Goal: Navigation & Orientation: Understand site structure

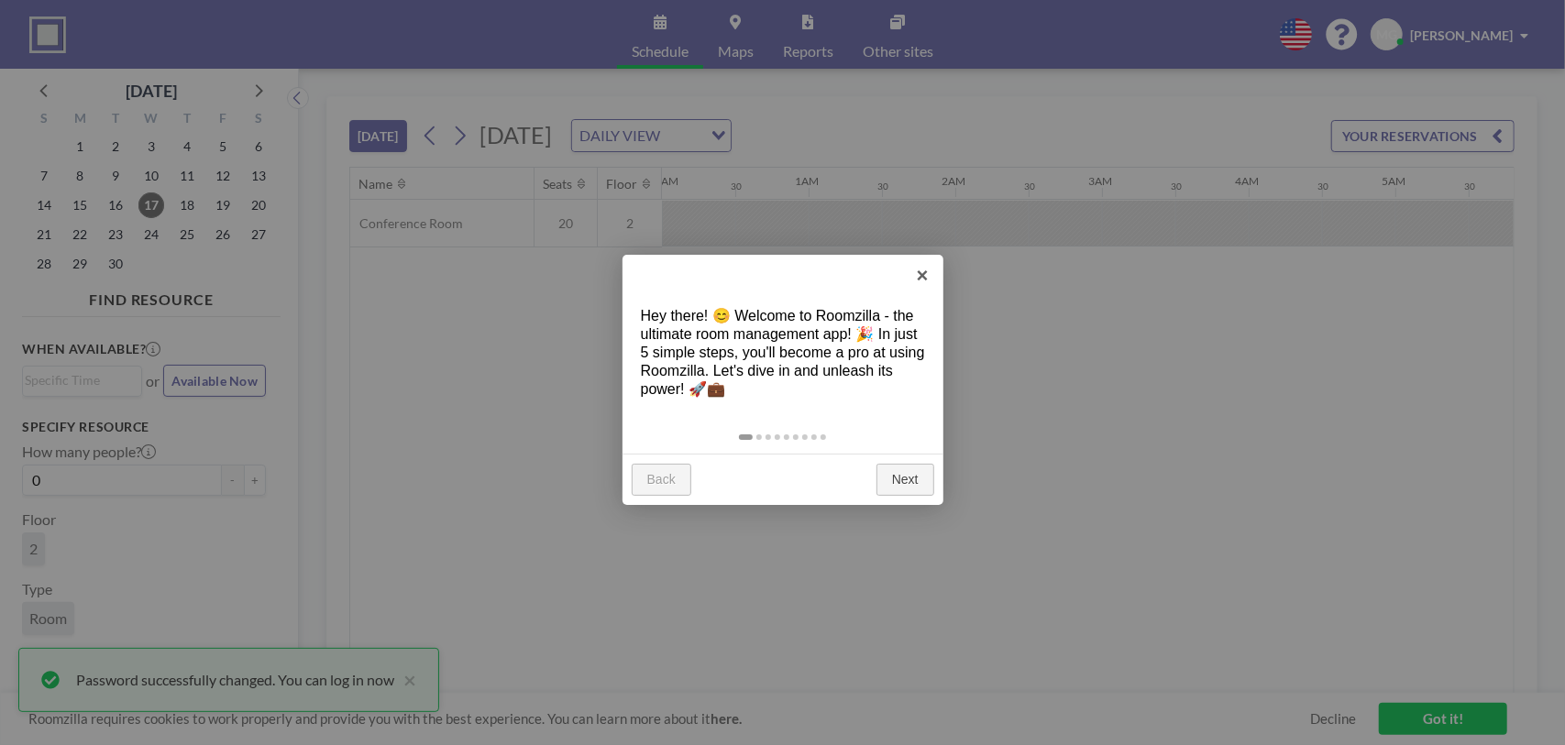
scroll to position [0, 1834]
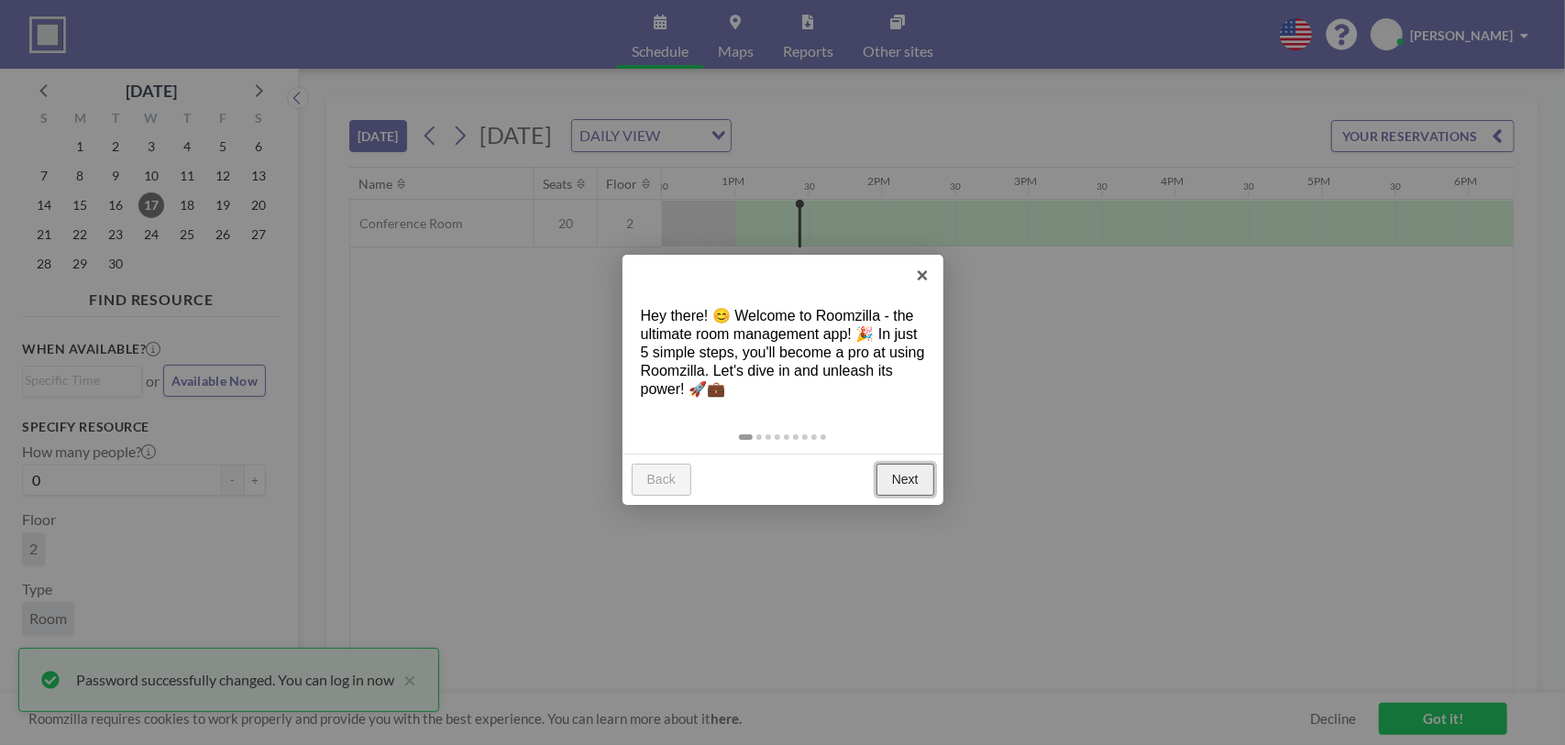
click at [908, 477] on link "Next" at bounding box center [906, 480] width 58 height 33
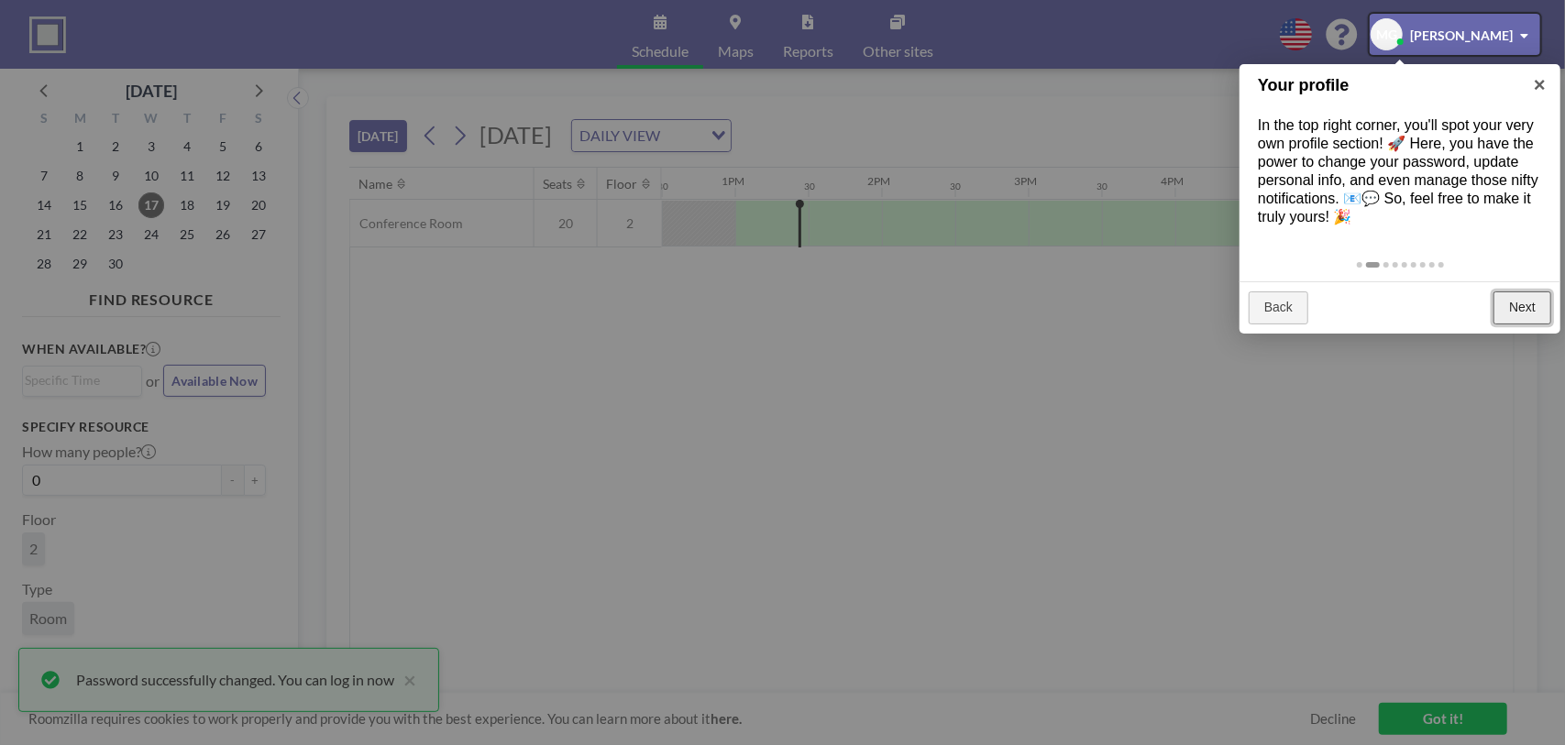
click at [1516, 304] on link "Next" at bounding box center [1523, 308] width 58 height 33
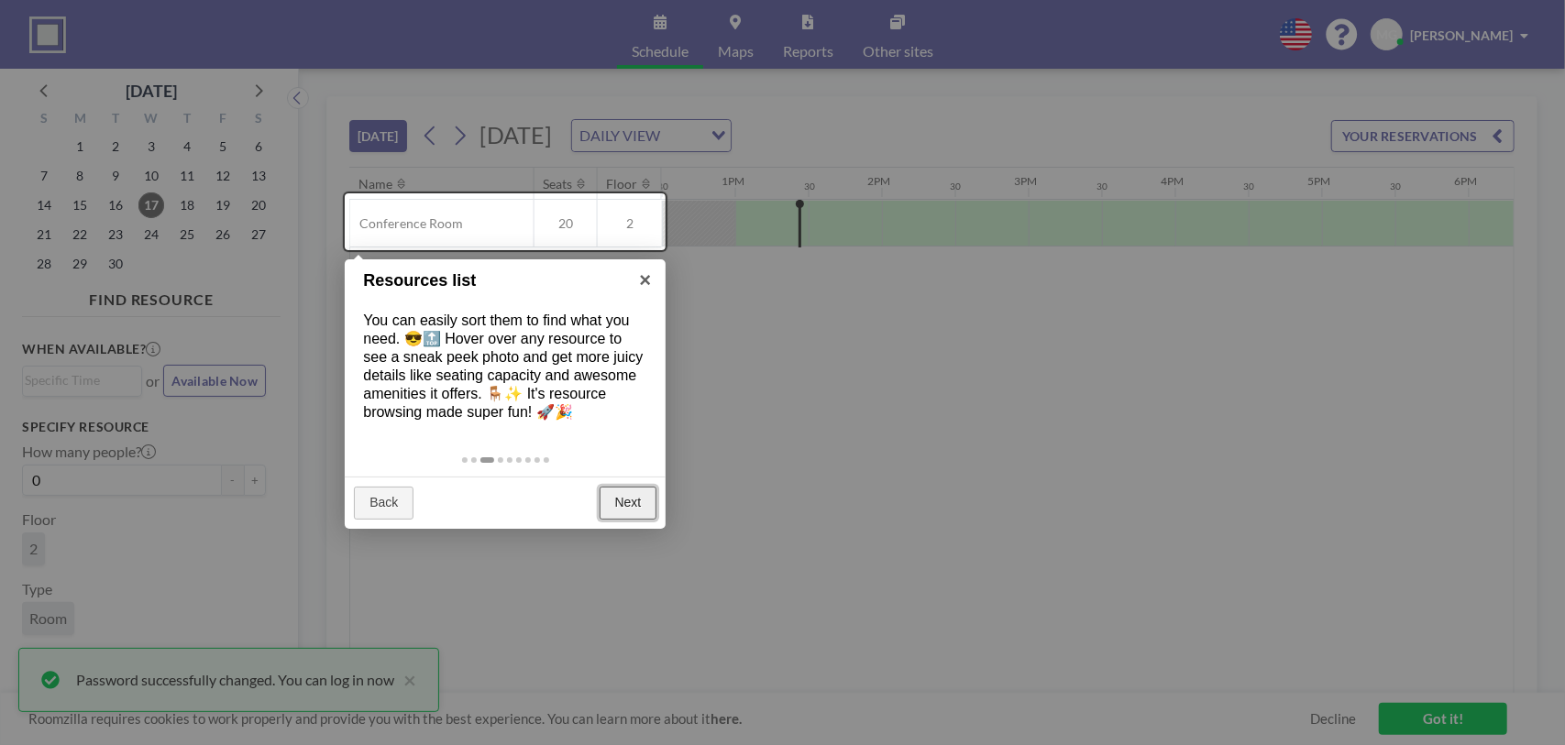
click at [627, 498] on link "Next" at bounding box center [629, 503] width 58 height 33
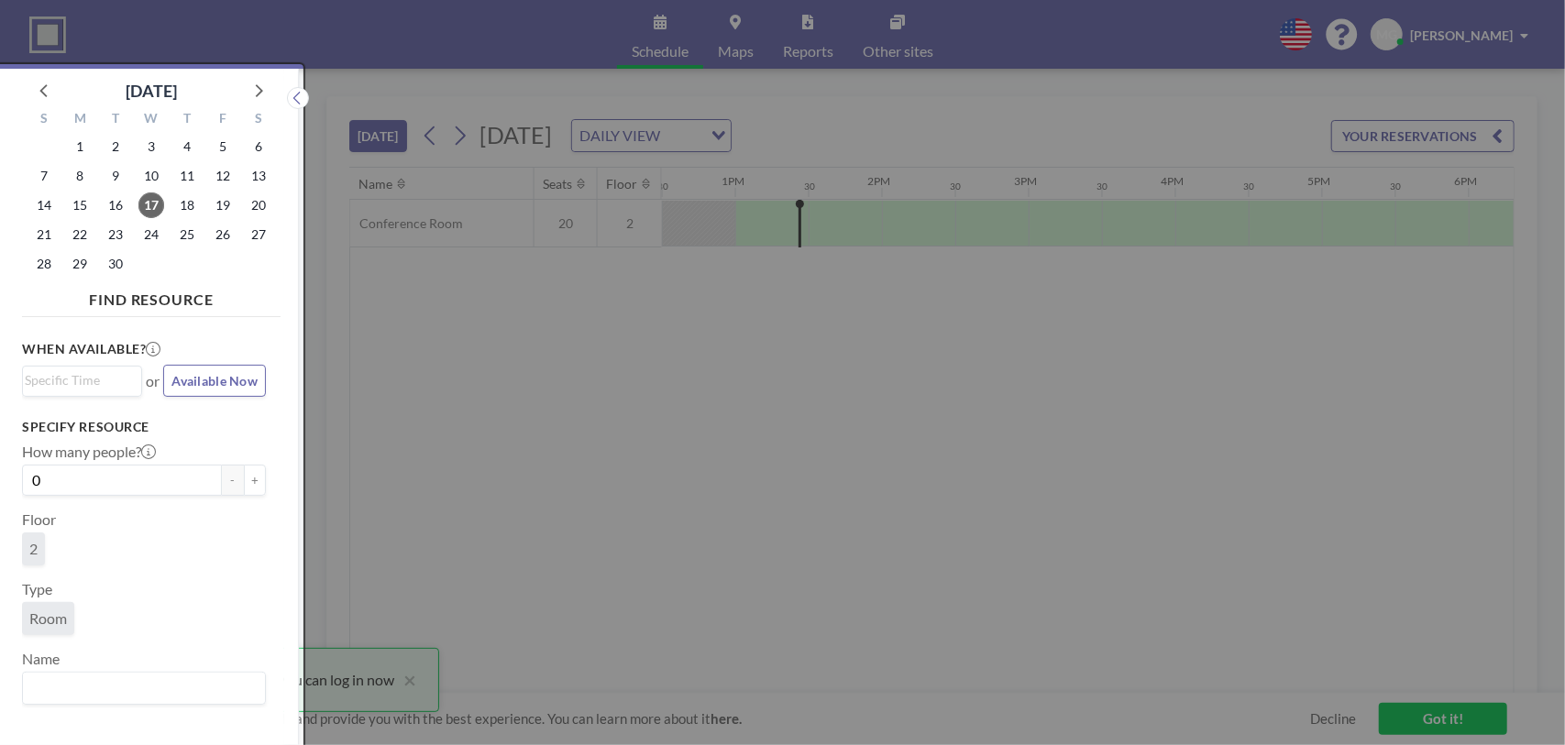
scroll to position [5, 0]
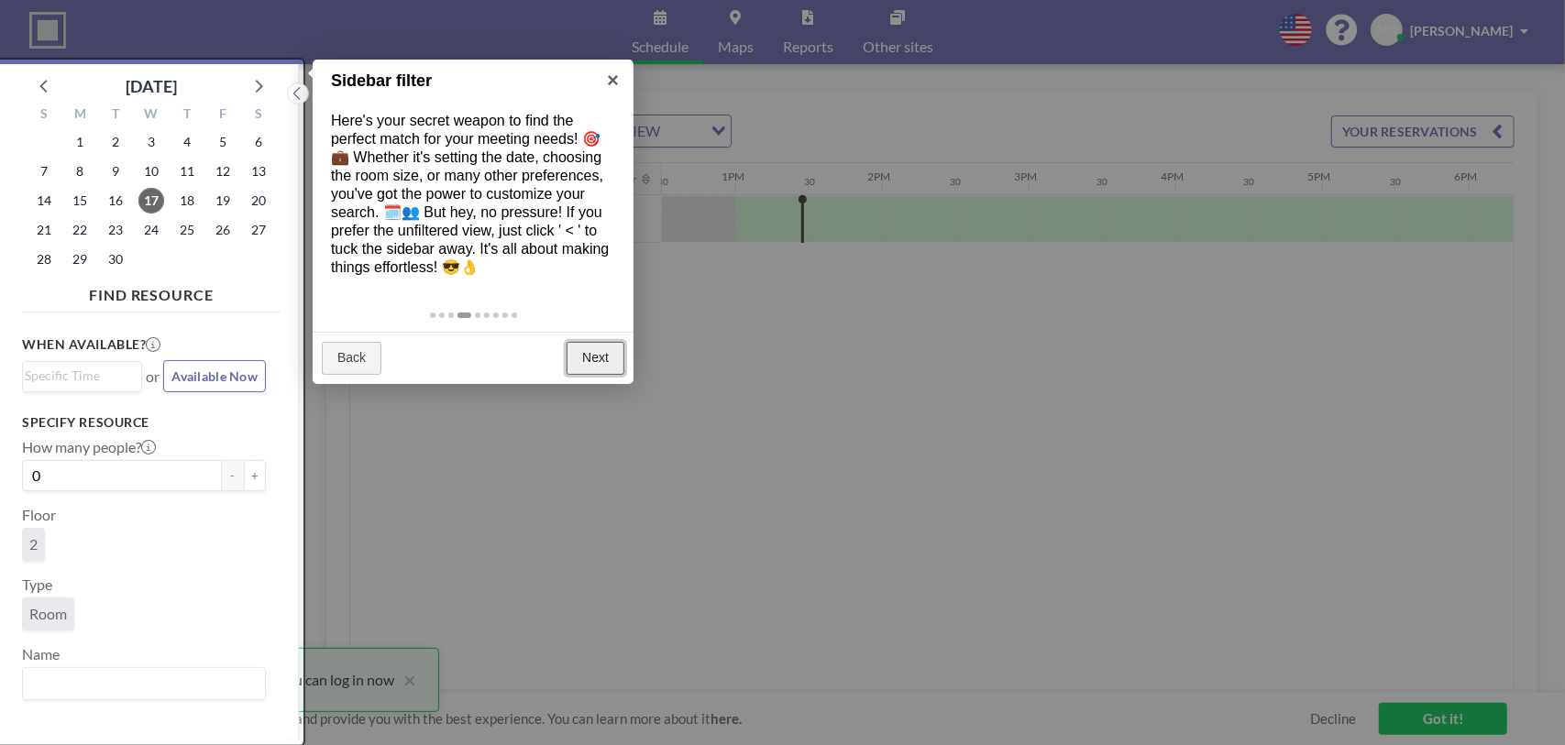
click at [591, 357] on link "Next" at bounding box center [596, 358] width 58 height 33
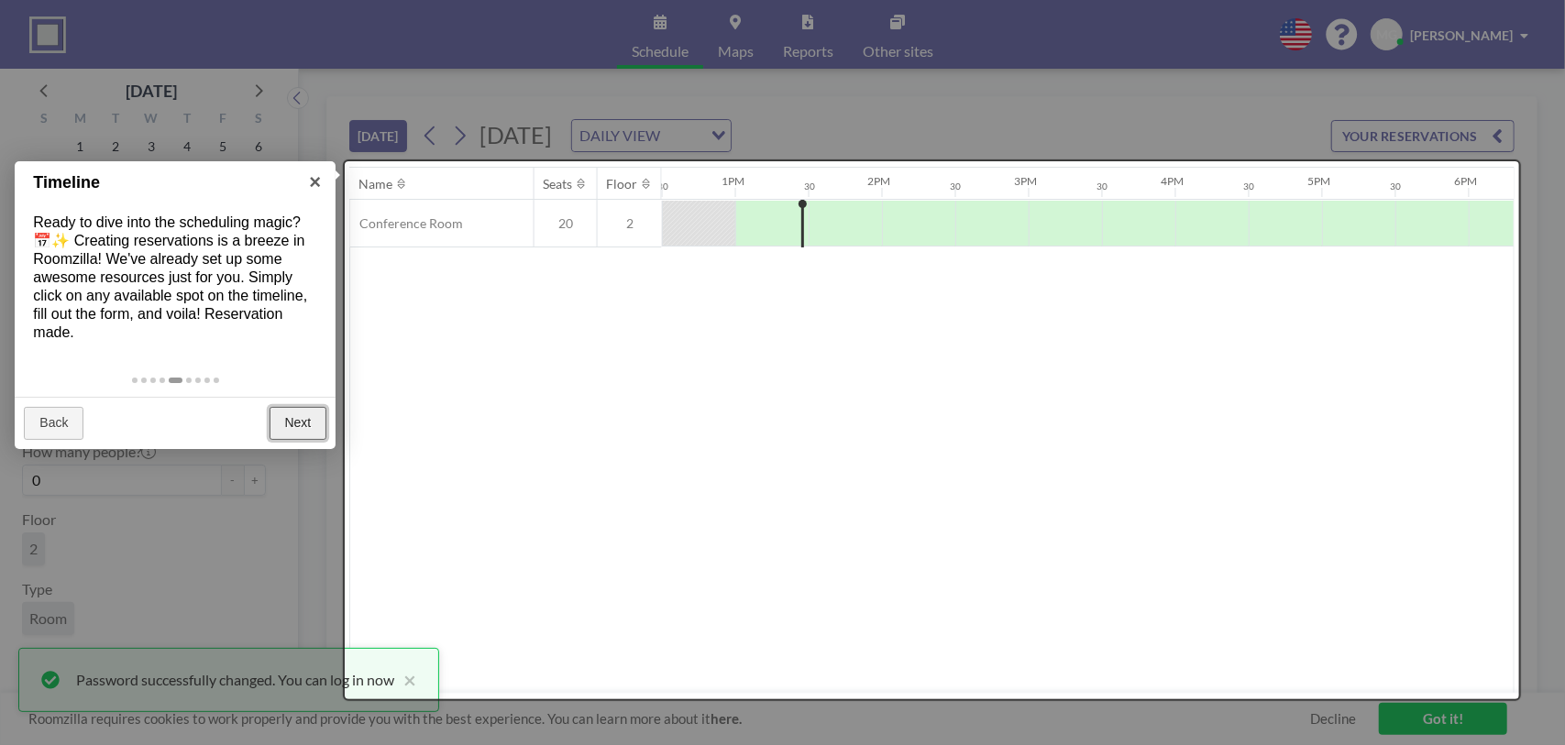
click at [296, 421] on link "Next" at bounding box center [299, 423] width 58 height 33
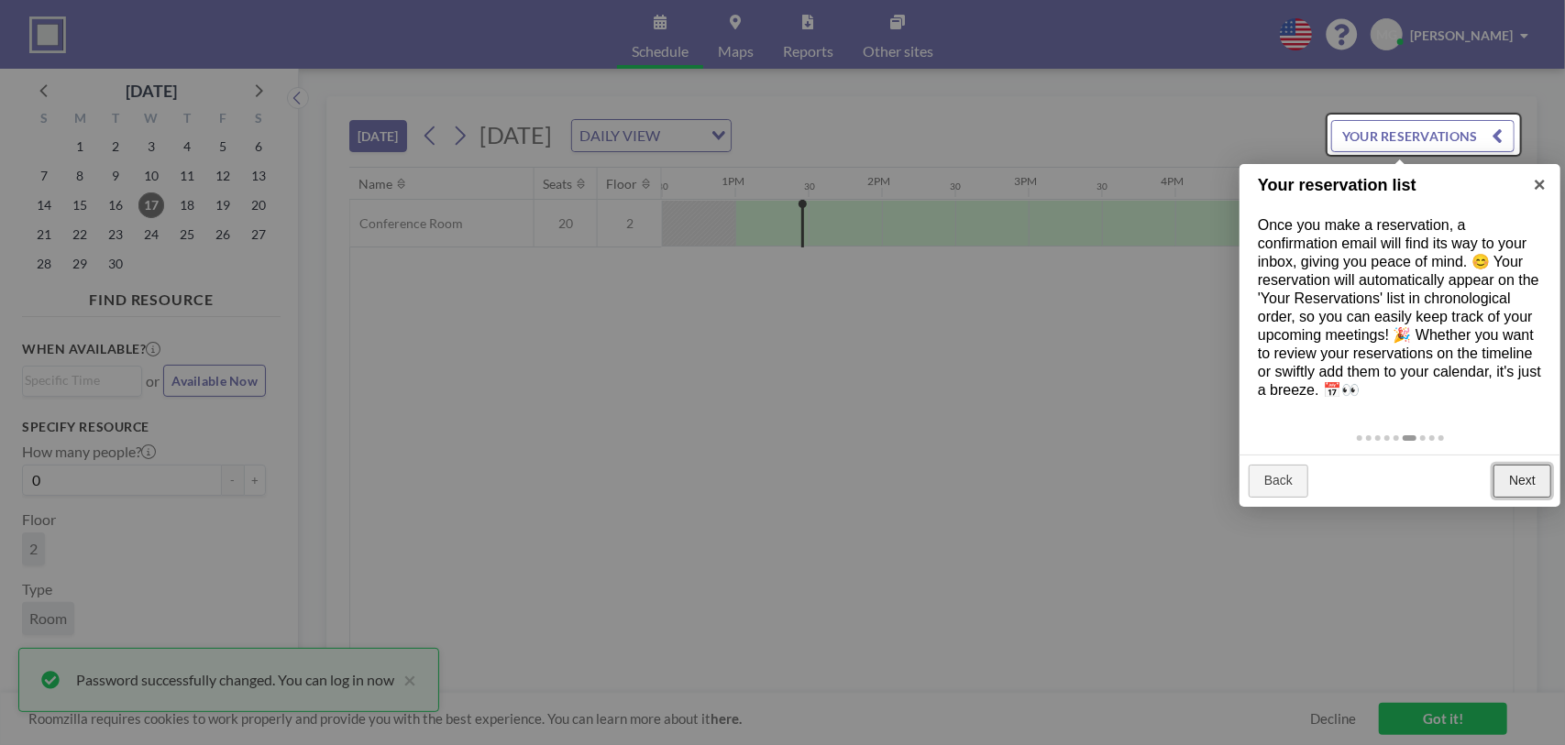
click at [1518, 474] on link "Next" at bounding box center [1523, 481] width 58 height 33
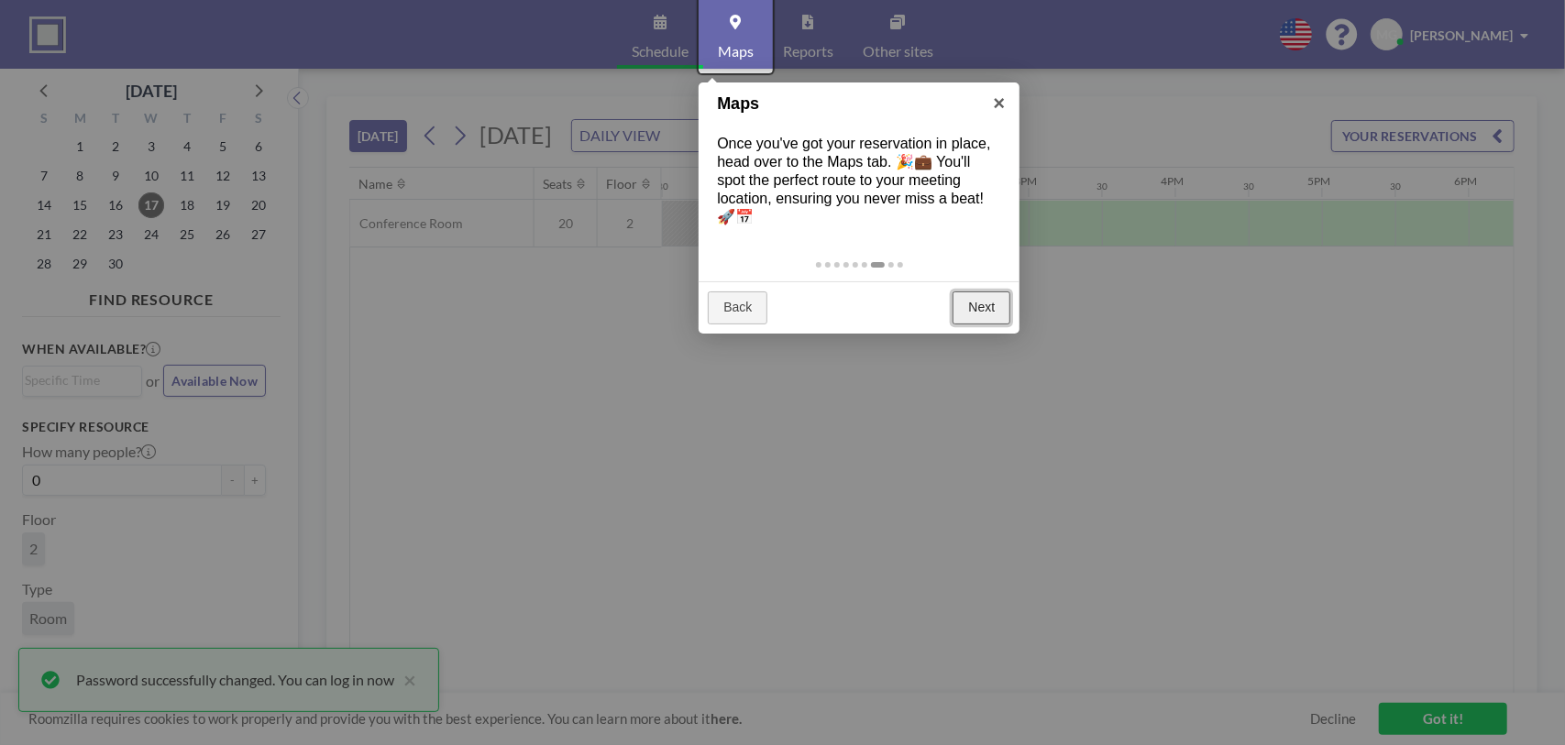
click at [974, 302] on link "Next" at bounding box center [982, 308] width 58 height 33
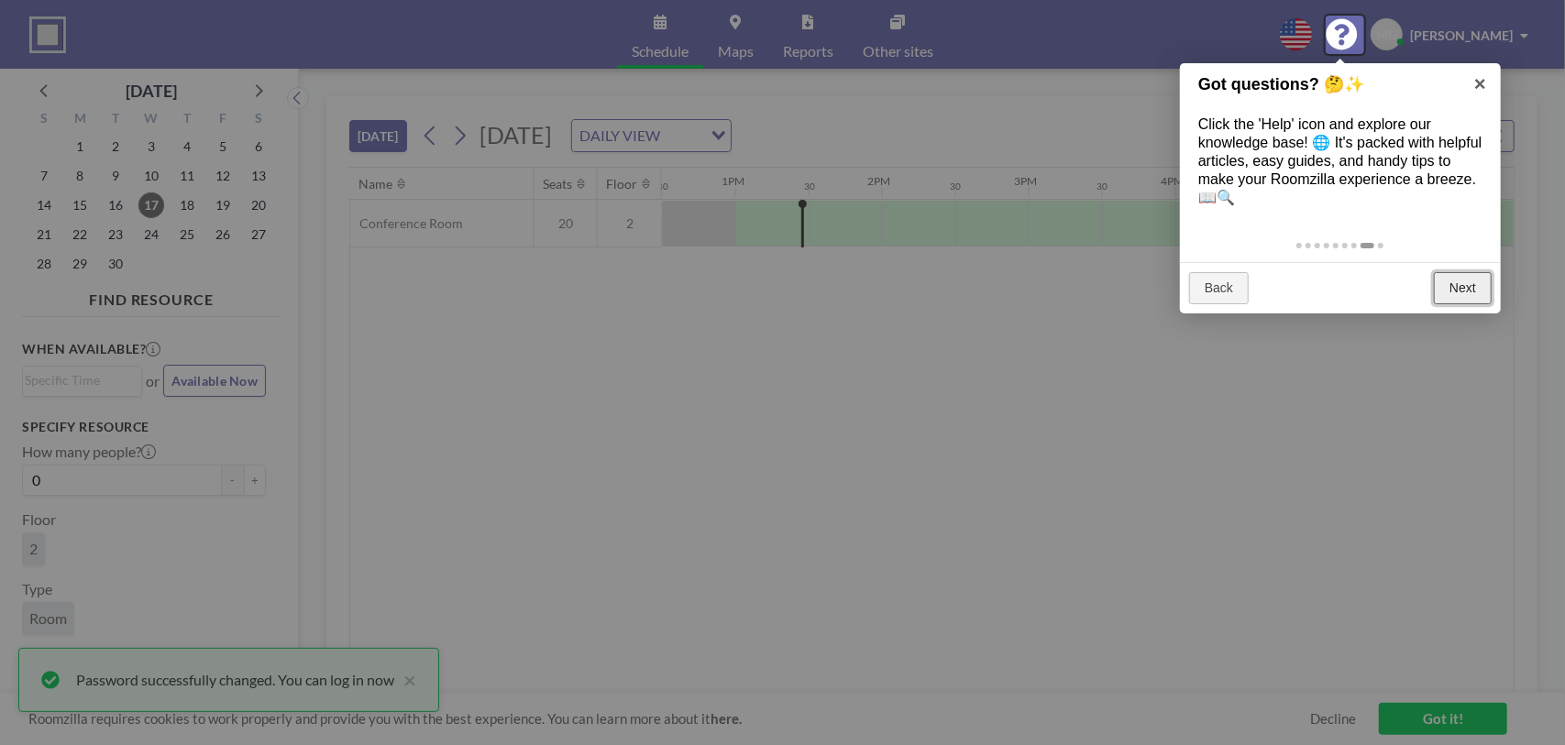
click at [1474, 280] on link "Next" at bounding box center [1463, 288] width 58 height 33
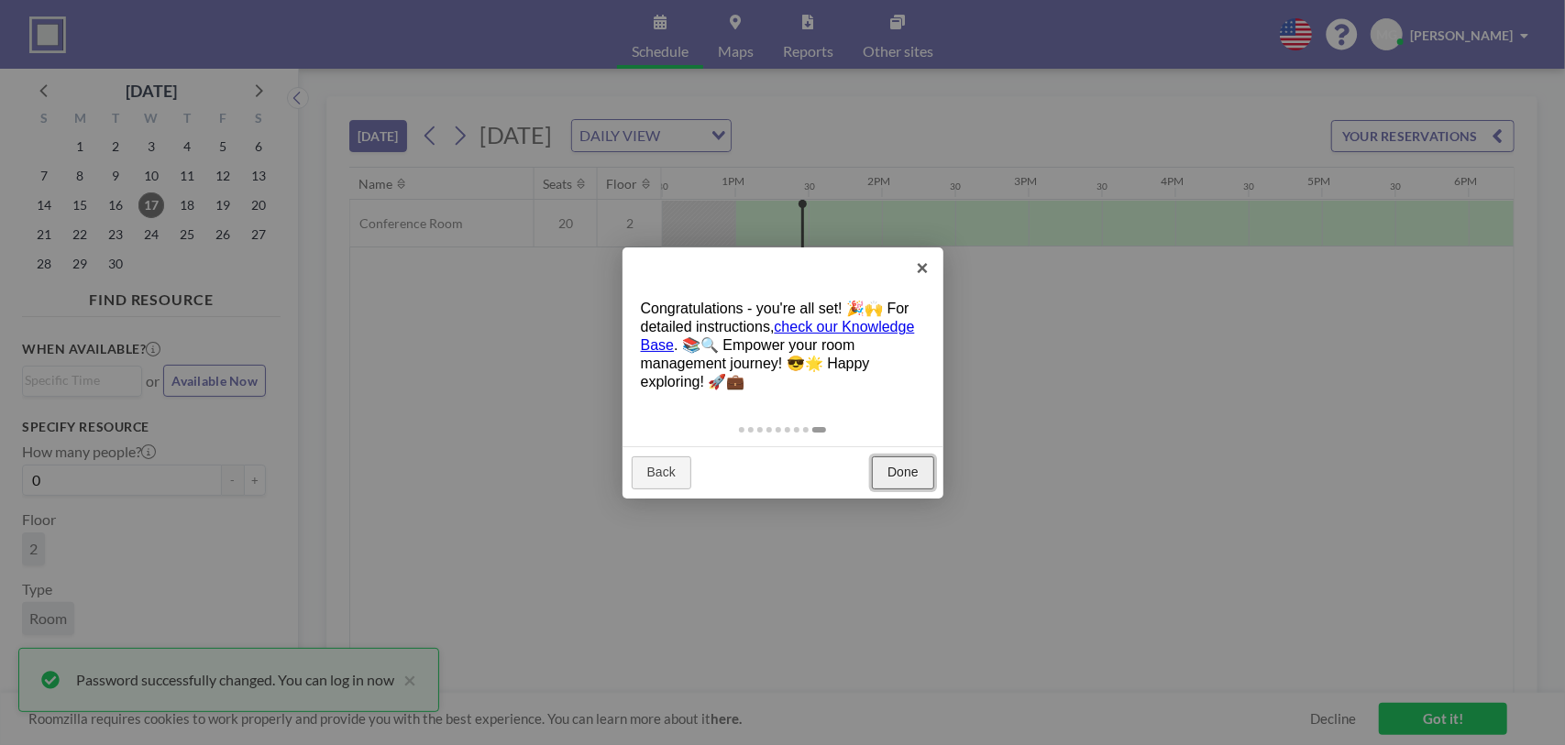
click at [899, 459] on link "Done" at bounding box center [902, 473] width 61 height 33
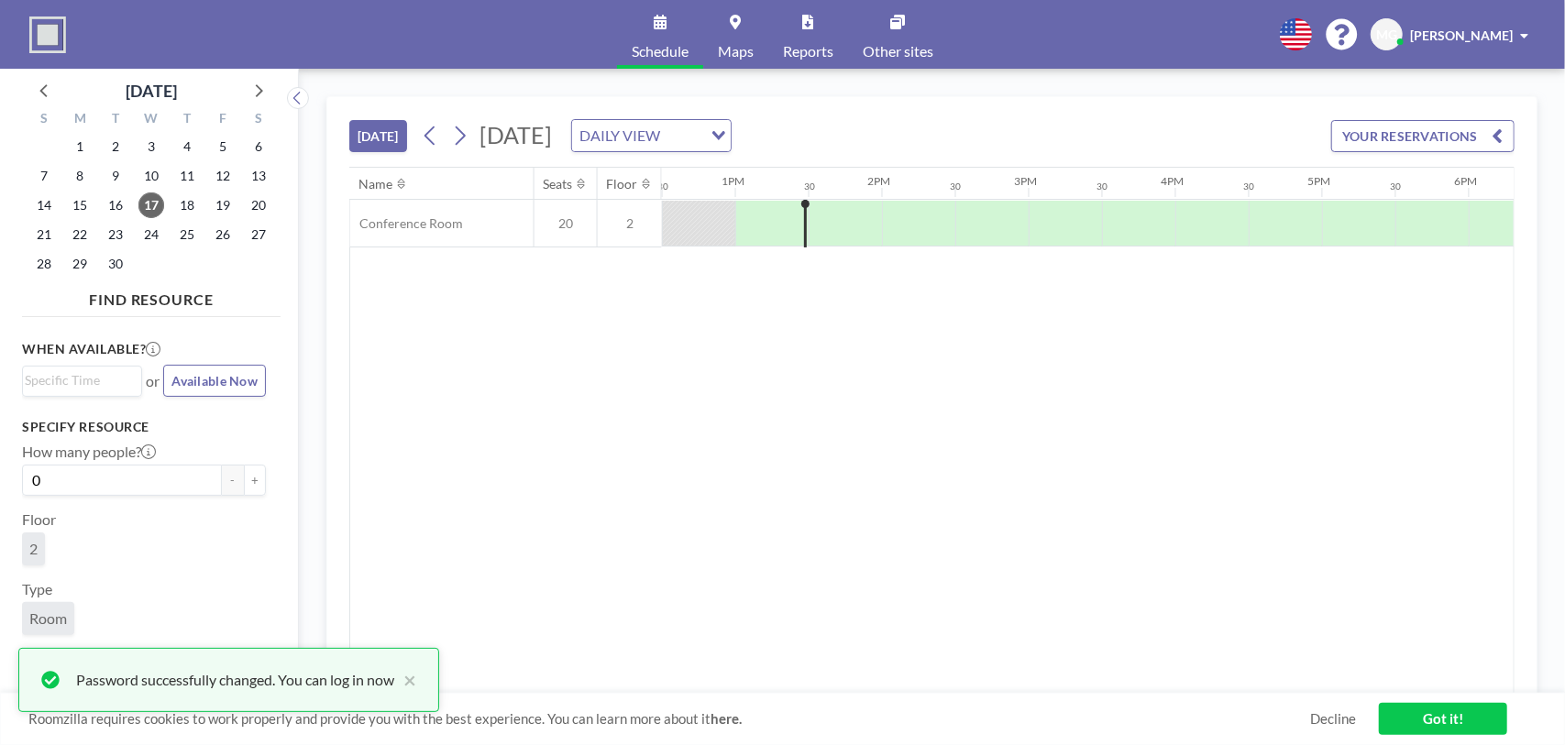
click at [1526, 36] on span at bounding box center [1524, 35] width 8 height 13
click at [1478, 113] on link "Log out" at bounding box center [1473, 124] width 163 height 37
